Goal: Transaction & Acquisition: Obtain resource

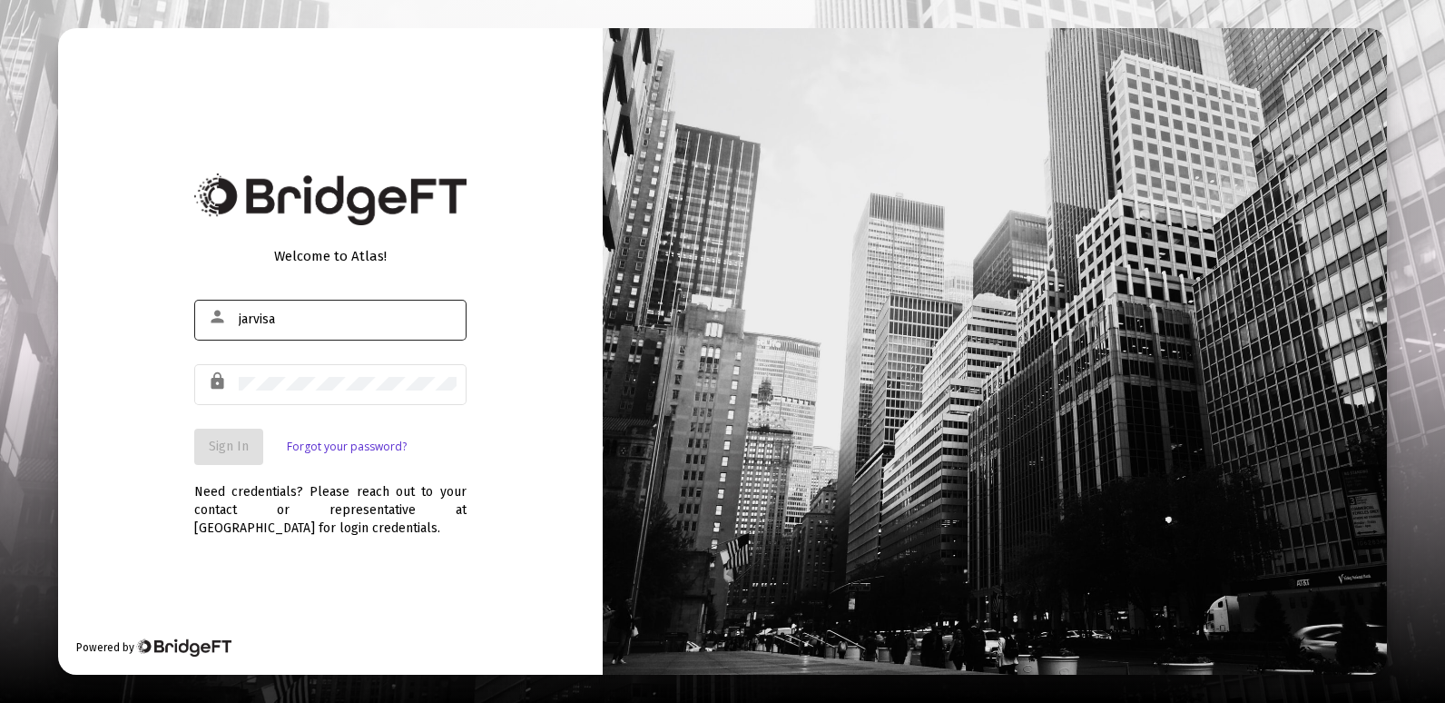
click at [307, 330] on div "jarvisa" at bounding box center [348, 319] width 218 height 44
type input "[EMAIL_ADDRESS][DOMAIN_NAME]"
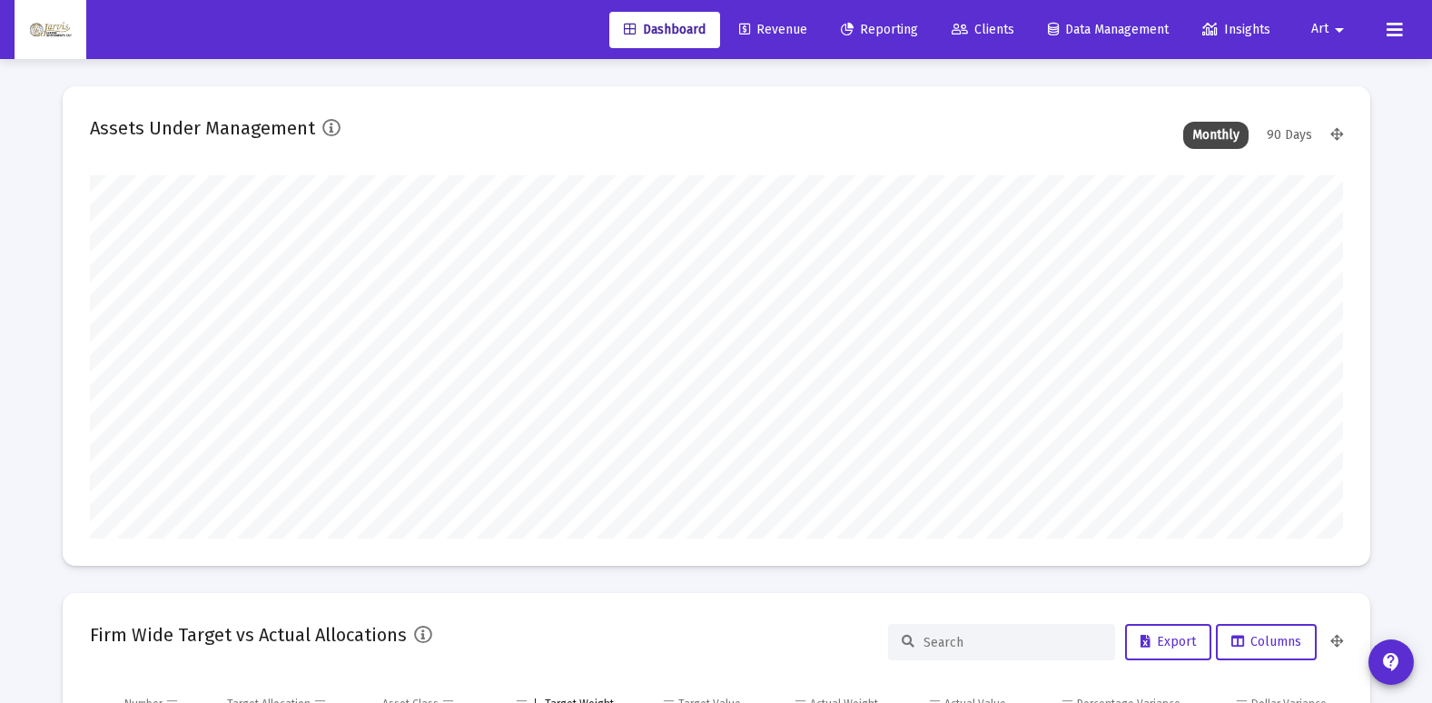
scroll to position [363, 675]
type input "[DATE]"
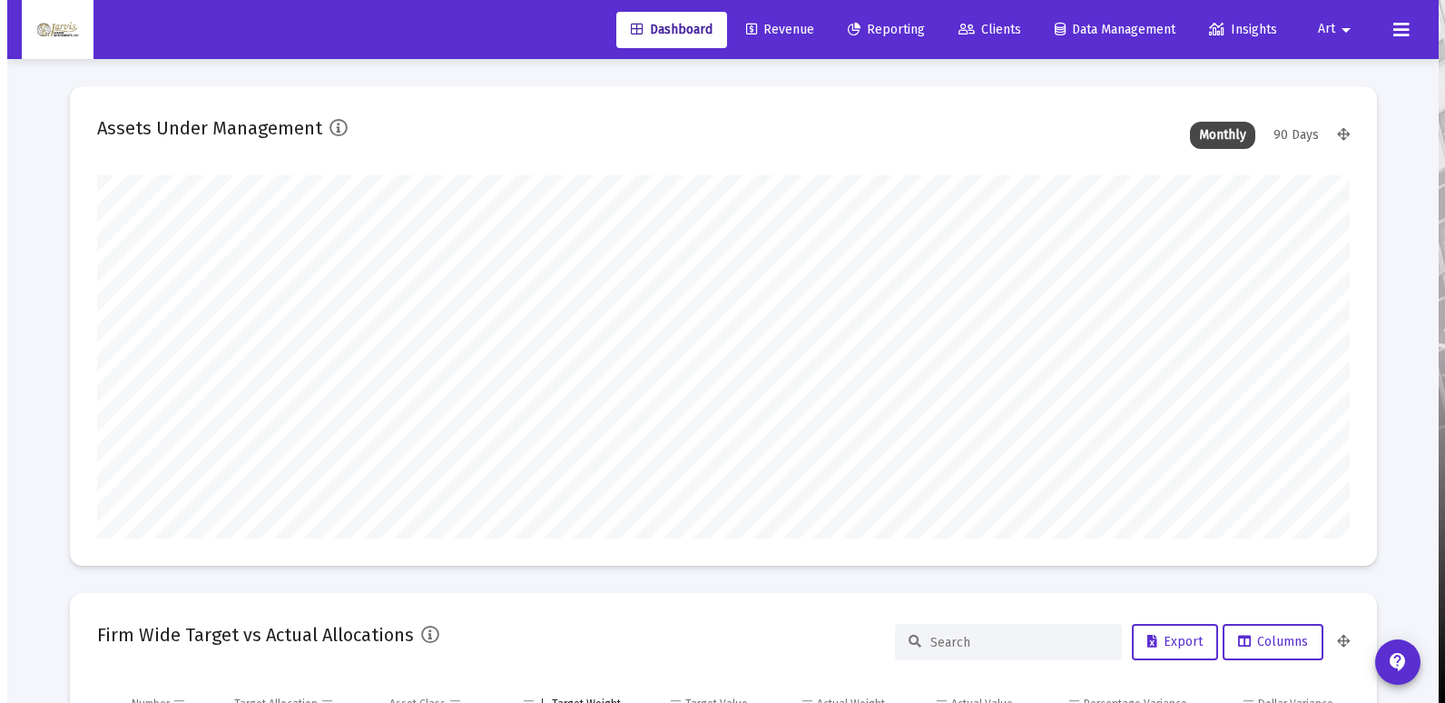
scroll to position [363, 586]
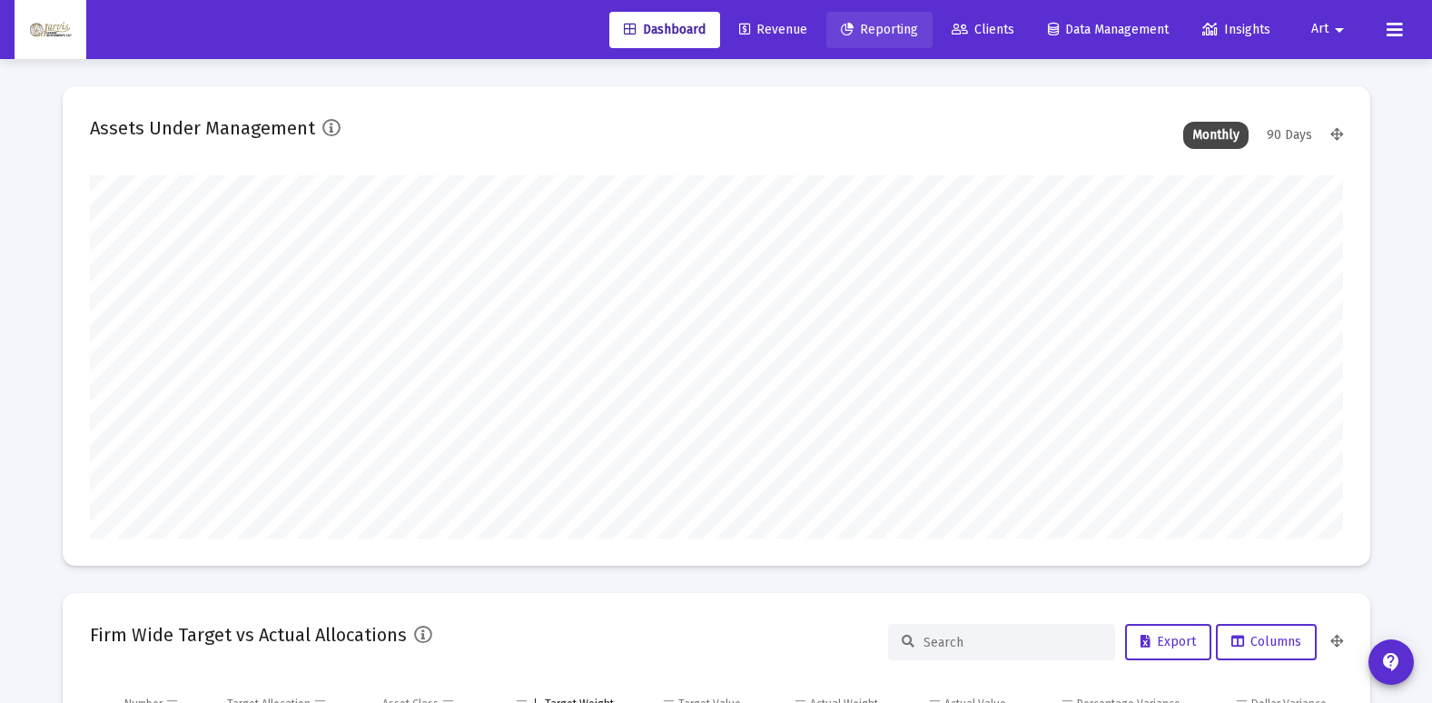
click at [871, 39] on link "Reporting" at bounding box center [879, 30] width 106 height 36
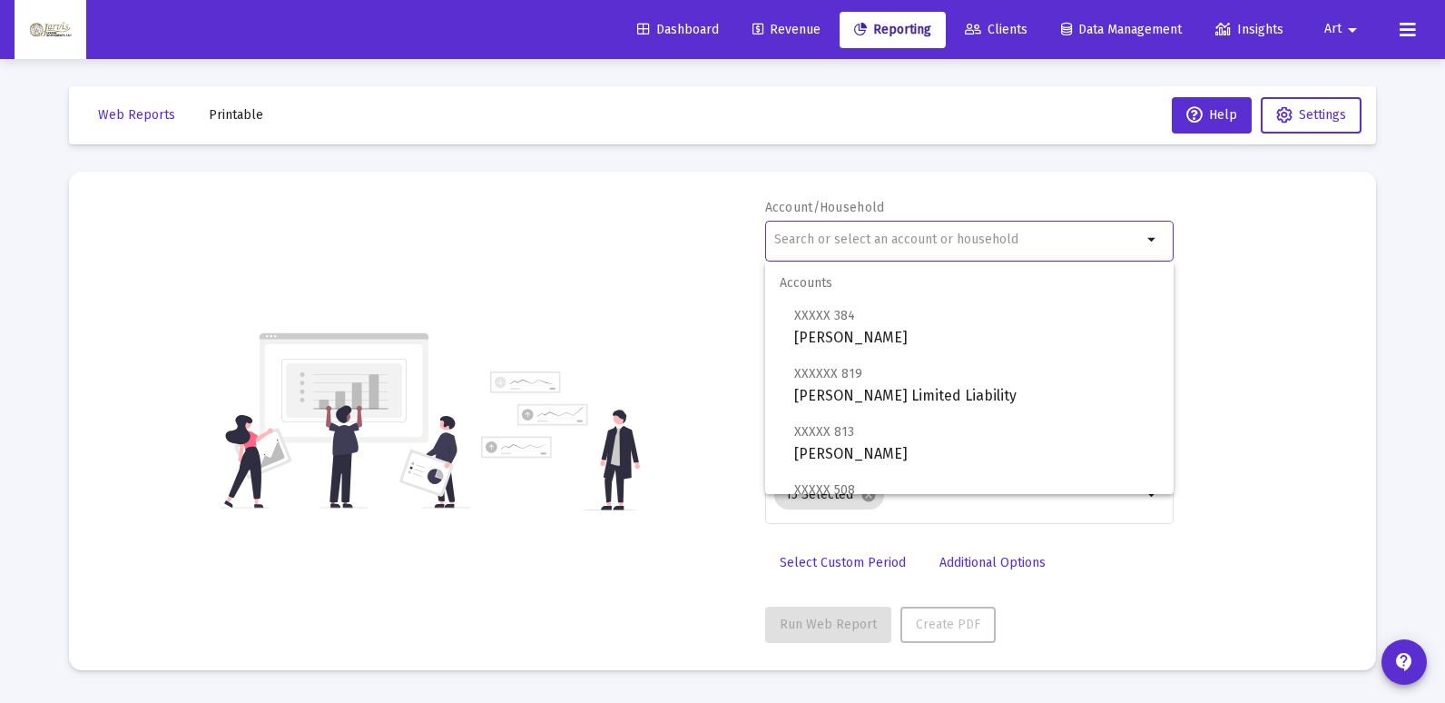
click at [853, 238] on input "text" at bounding box center [958, 239] width 368 height 15
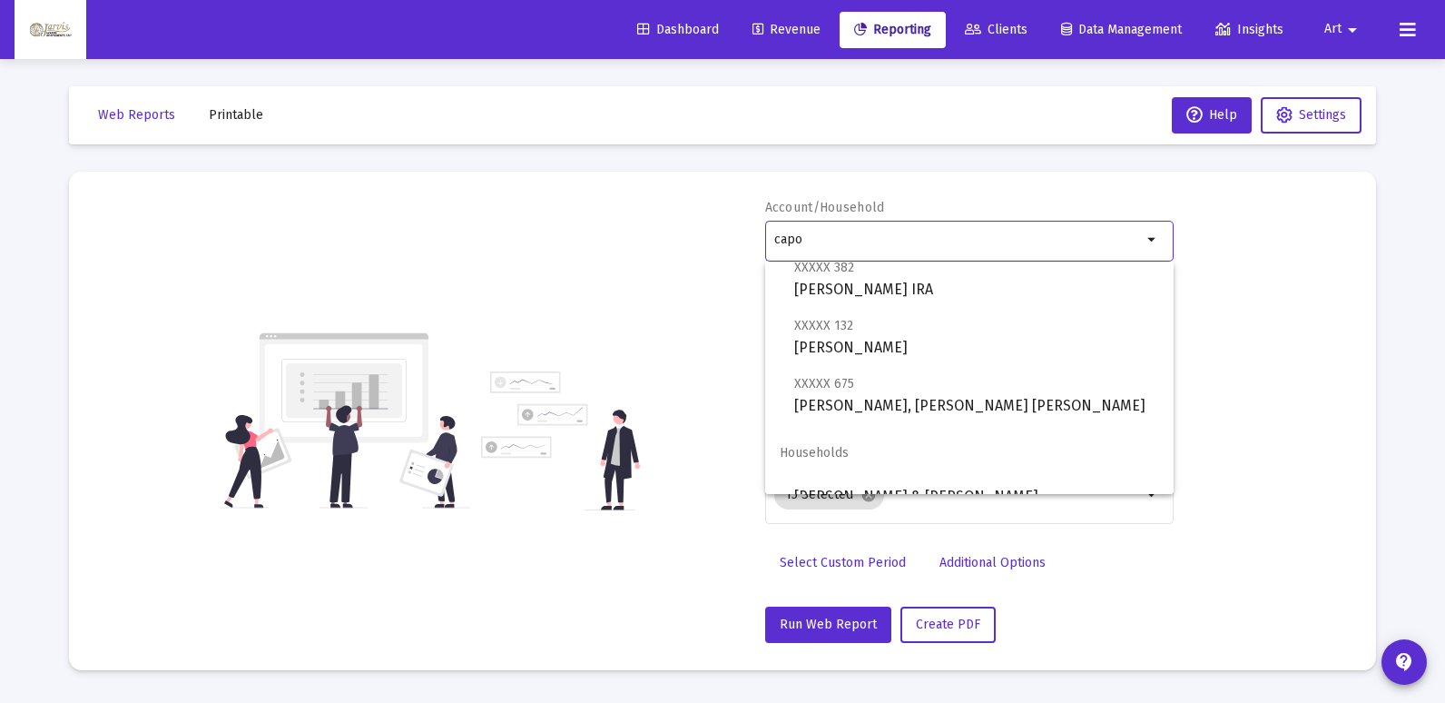
scroll to position [73, 0]
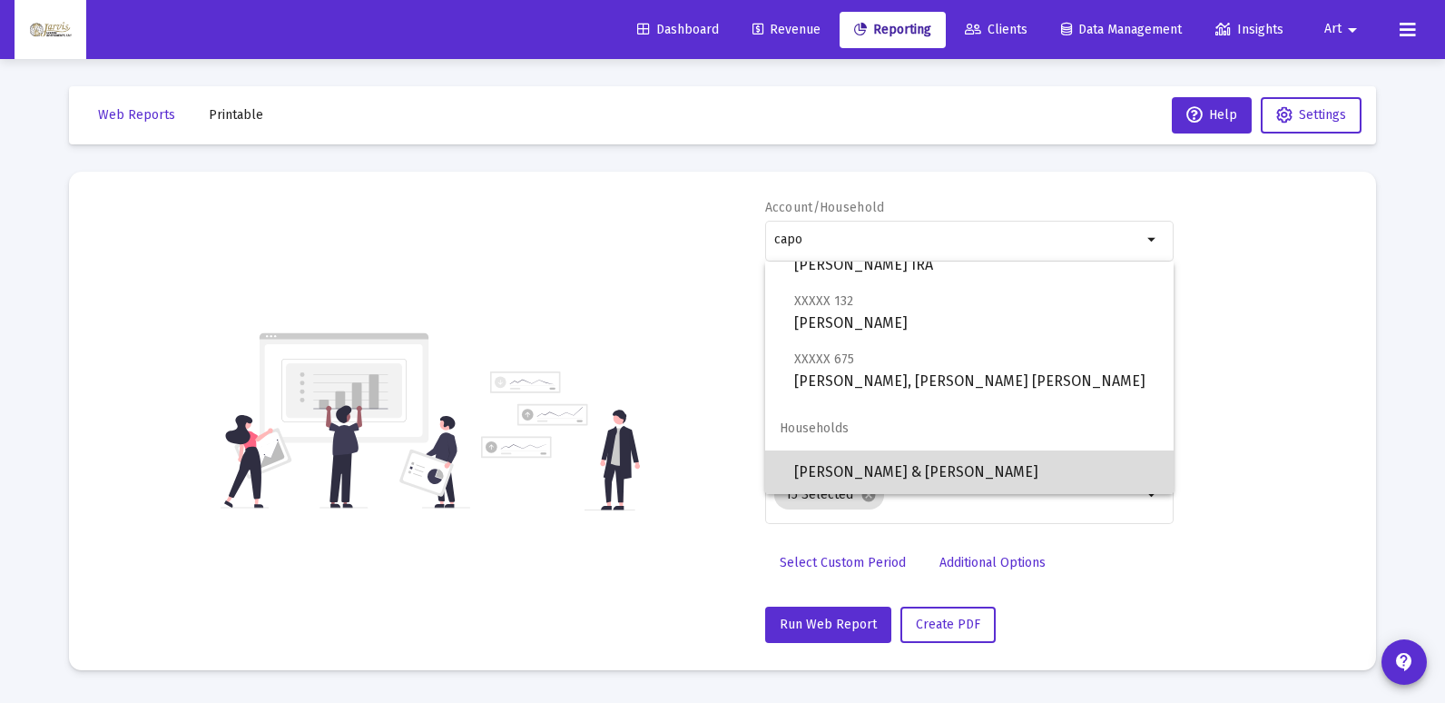
click at [990, 472] on span "[PERSON_NAME] & [PERSON_NAME]" at bounding box center [976, 472] width 365 height 44
type input "[PERSON_NAME] & [PERSON_NAME]"
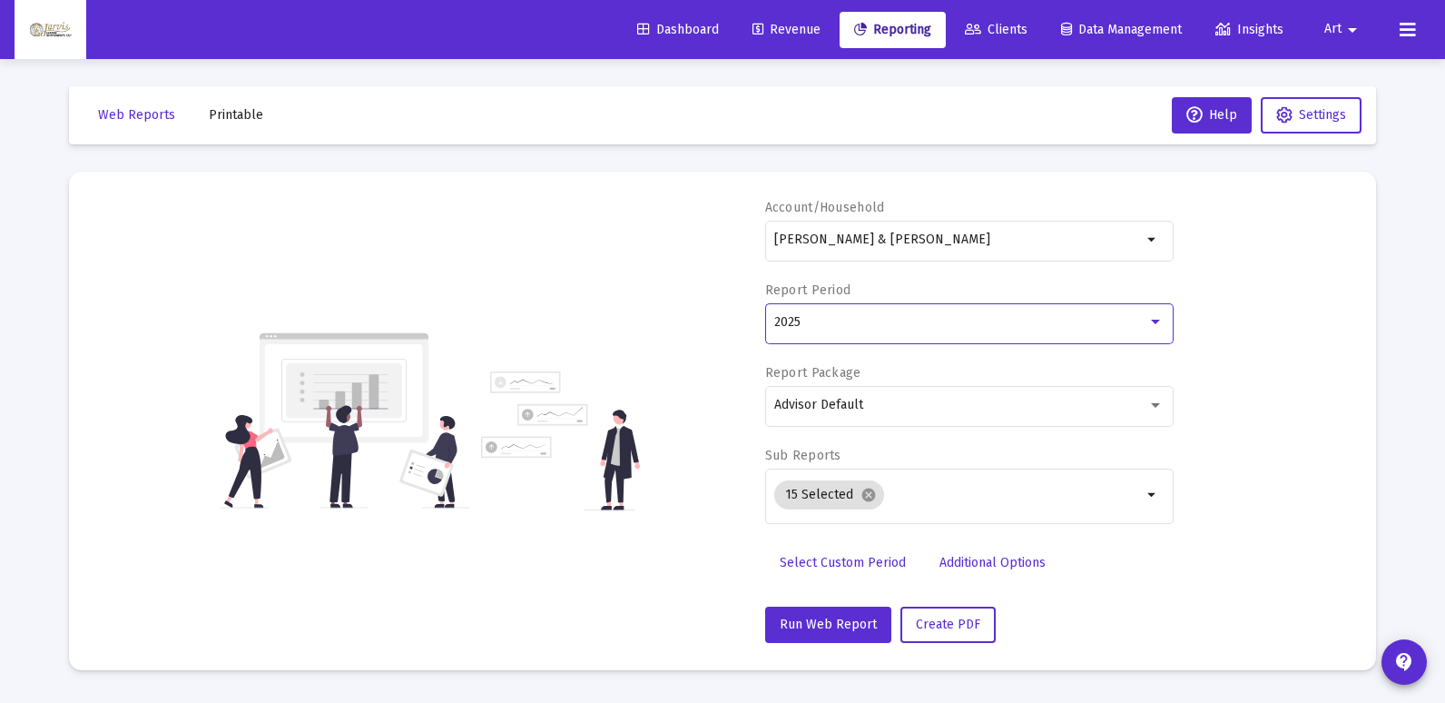
click at [1159, 320] on div at bounding box center [1155, 322] width 9 height 5
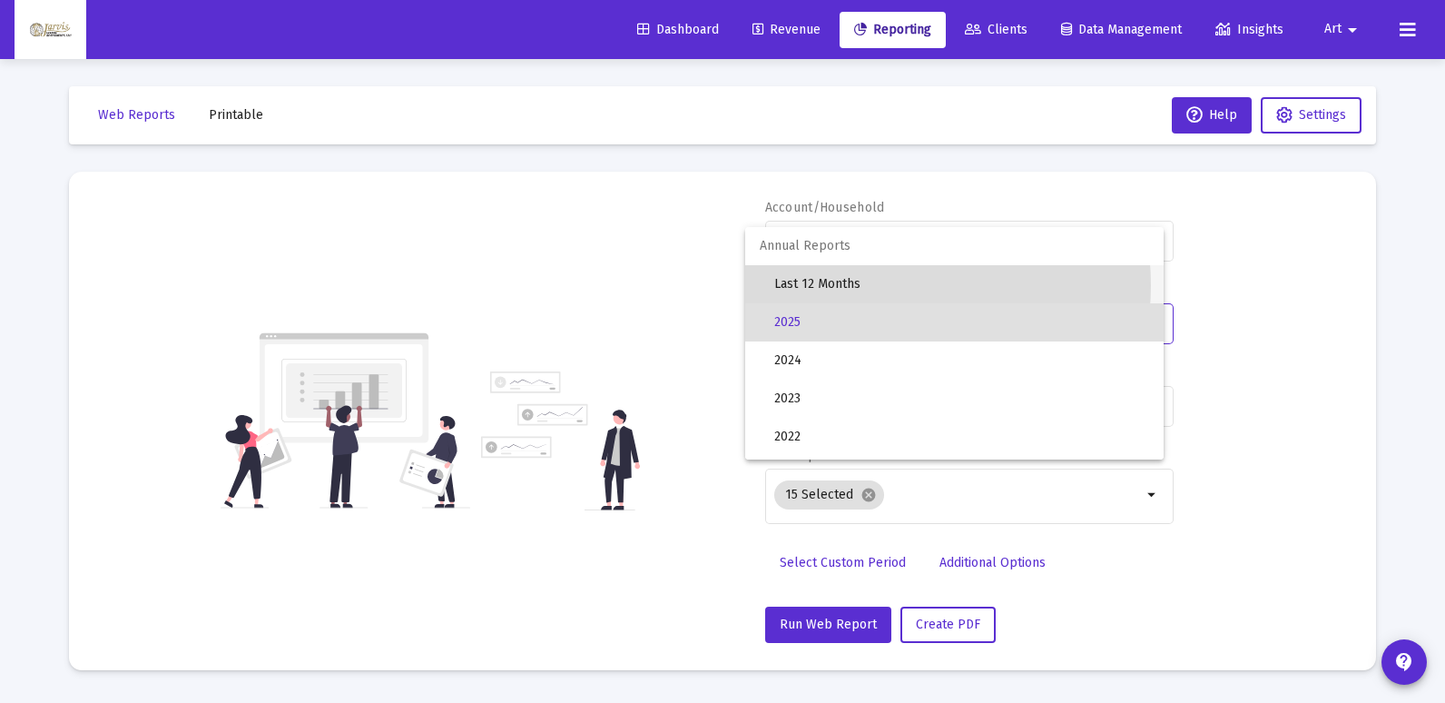
click at [879, 285] on span "Last 12 Months" at bounding box center [961, 284] width 375 height 38
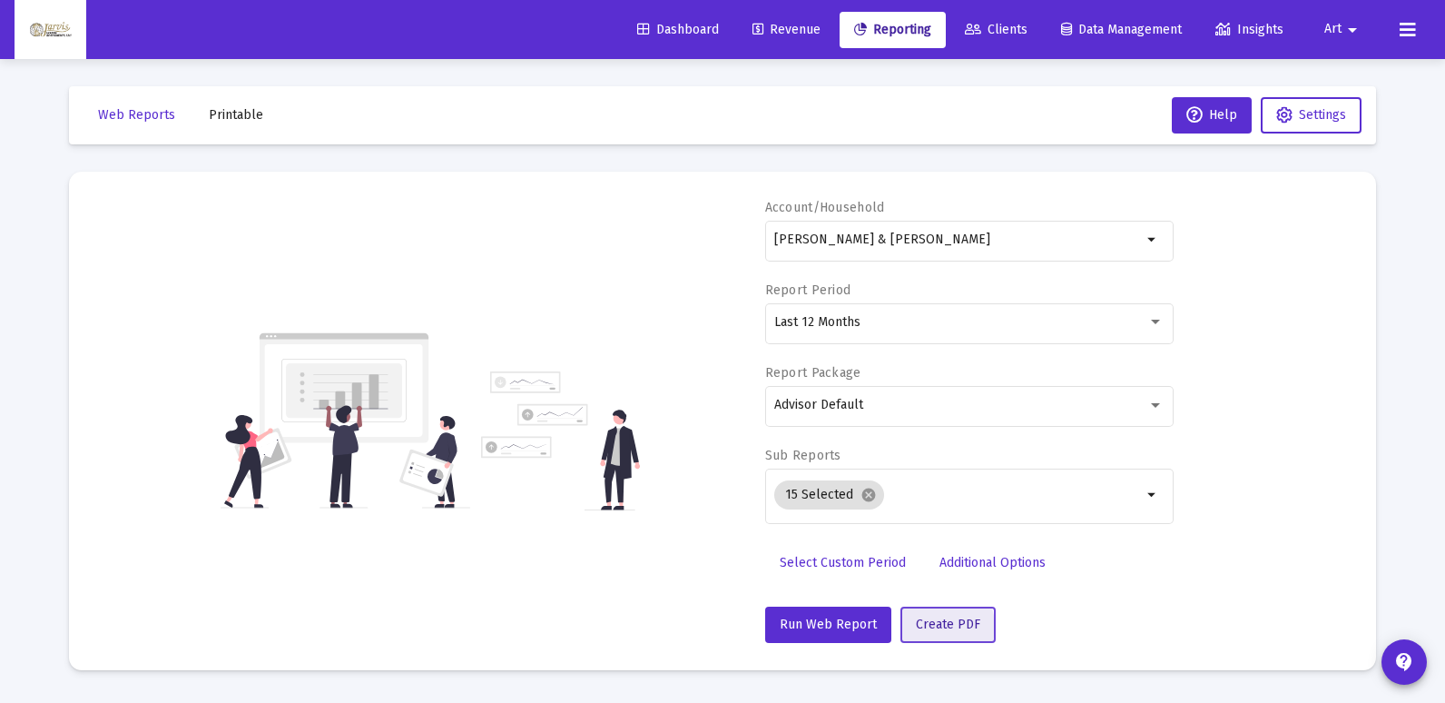
click at [925, 627] on span "Create PDF" at bounding box center [948, 623] width 64 height 15
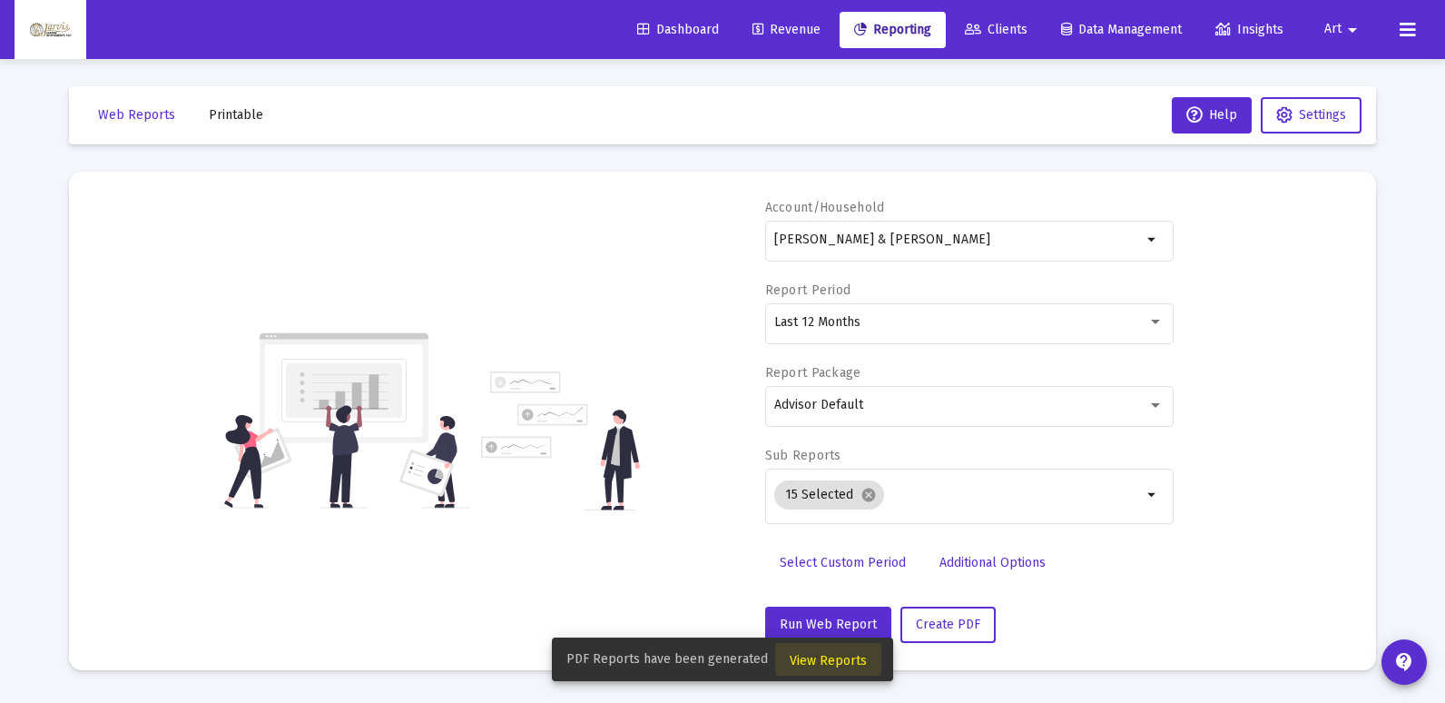
click at [845, 656] on span "View Reports" at bounding box center [828, 660] width 77 height 15
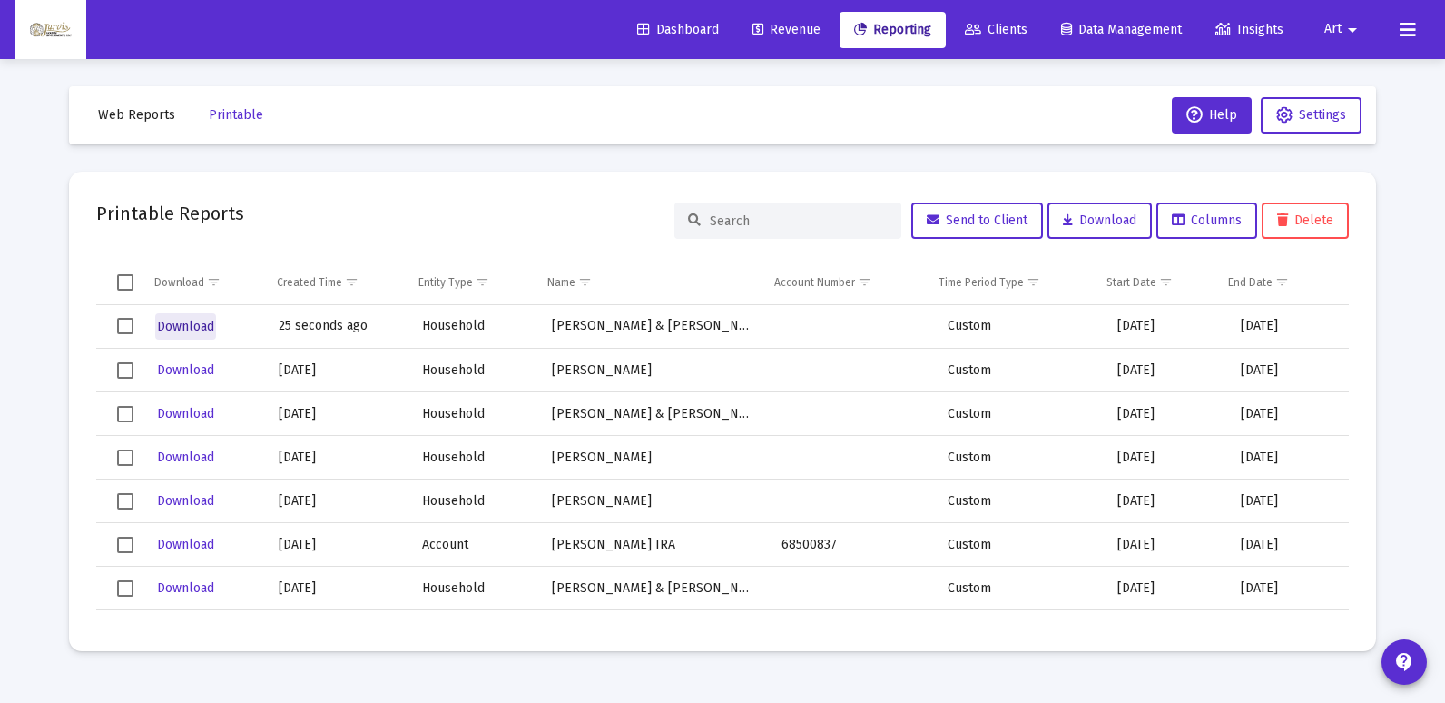
click at [201, 331] on span "Download" at bounding box center [185, 326] width 57 height 15
